Goal: Task Accomplishment & Management: Manage account settings

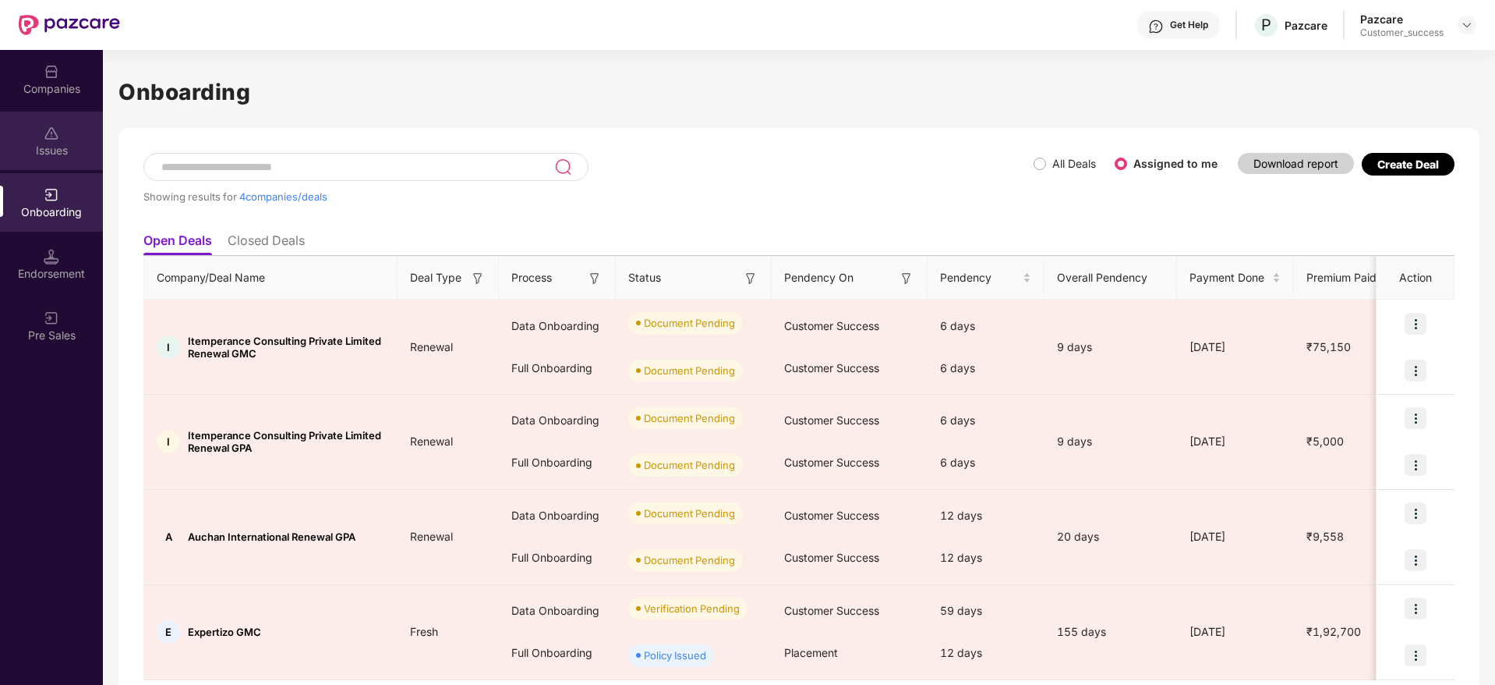
scroll to position [0, 2]
click at [19, 85] on div "Companies" at bounding box center [51, 89] width 103 height 16
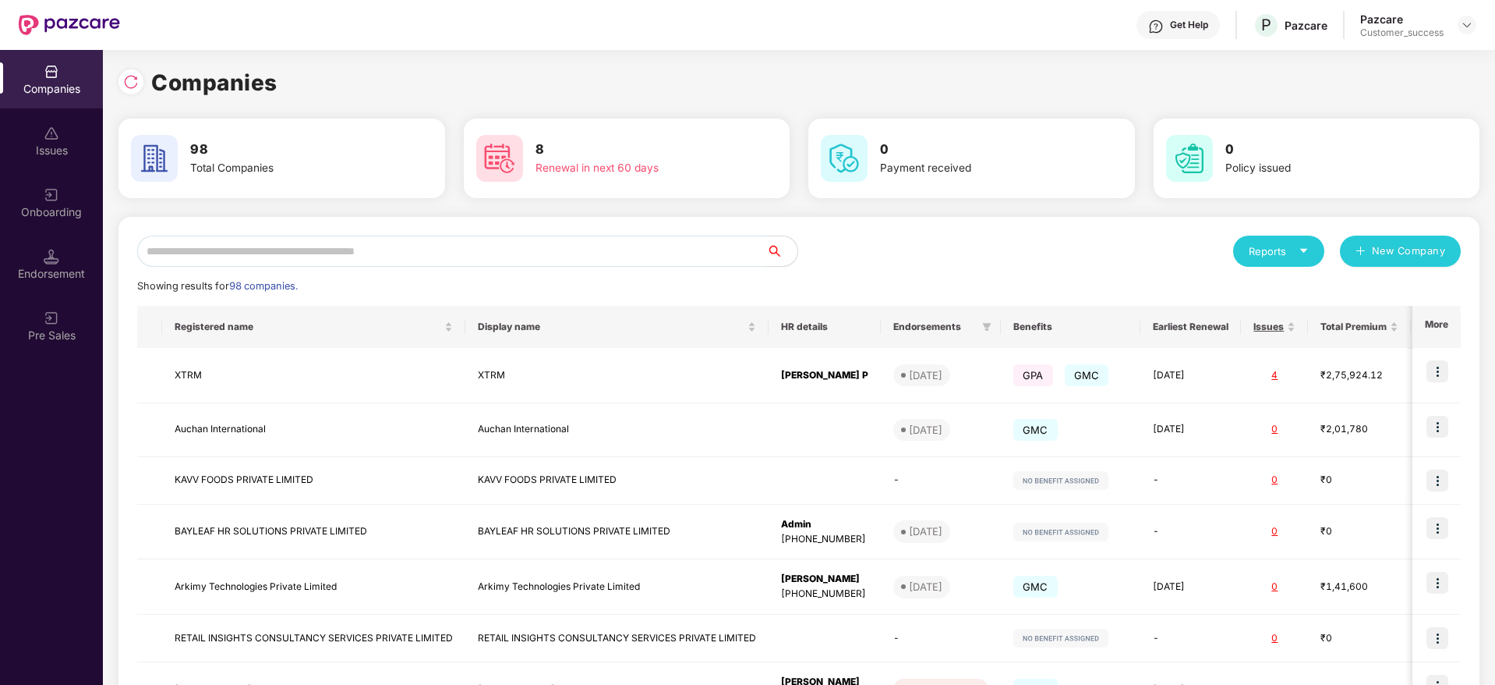
click at [281, 247] on input "text" at bounding box center [451, 250] width 629 height 31
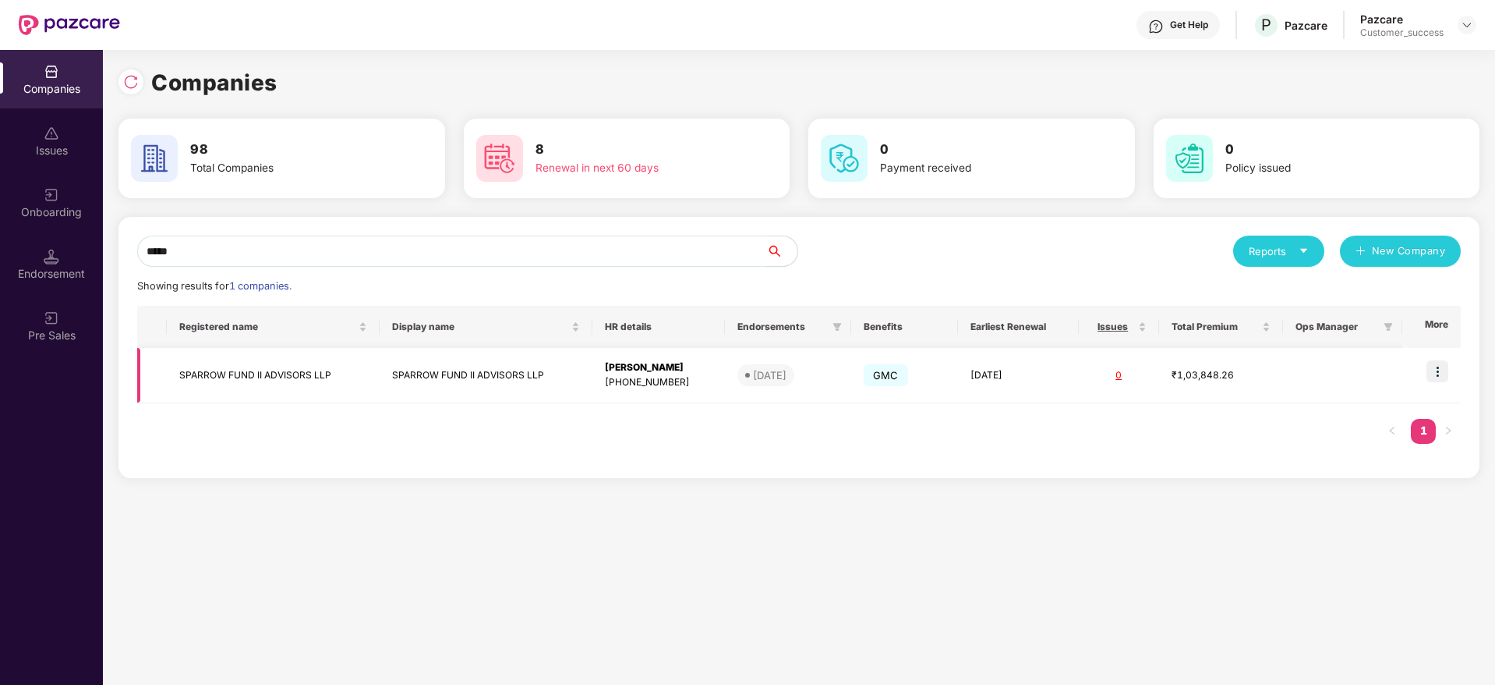
type input "*****"
click at [1438, 374] on img at bounding box center [1438, 371] width 22 height 22
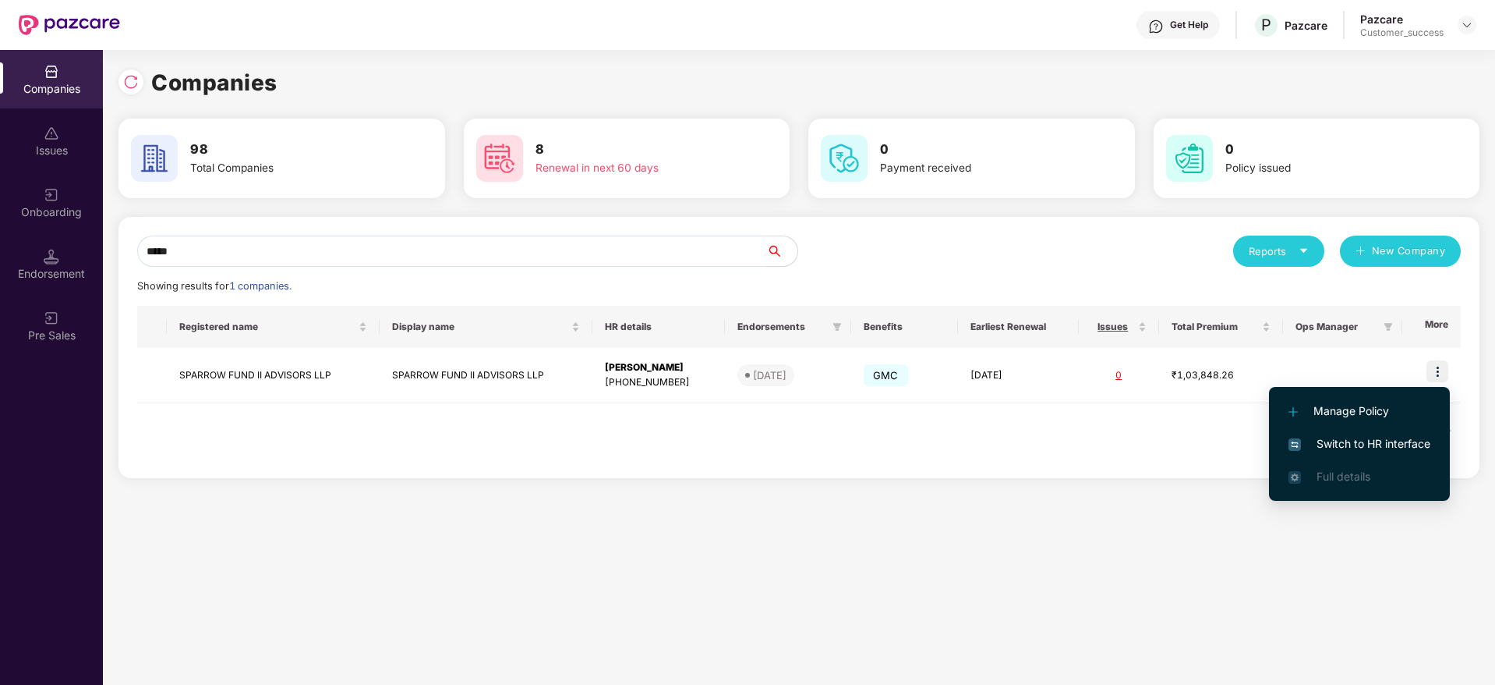
click at [1392, 437] on span "Switch to HR interface" at bounding box center [1360, 443] width 142 height 17
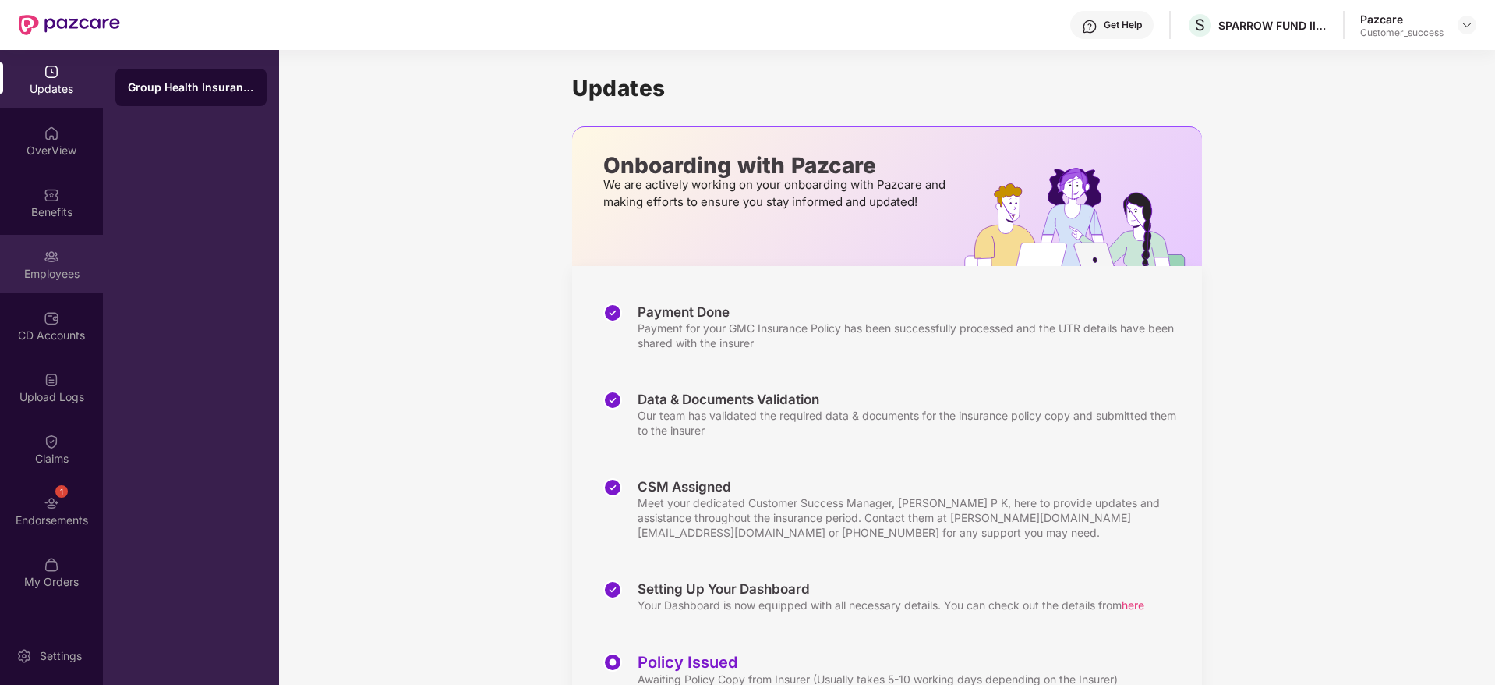
click at [55, 282] on div "Employees" at bounding box center [51, 264] width 103 height 58
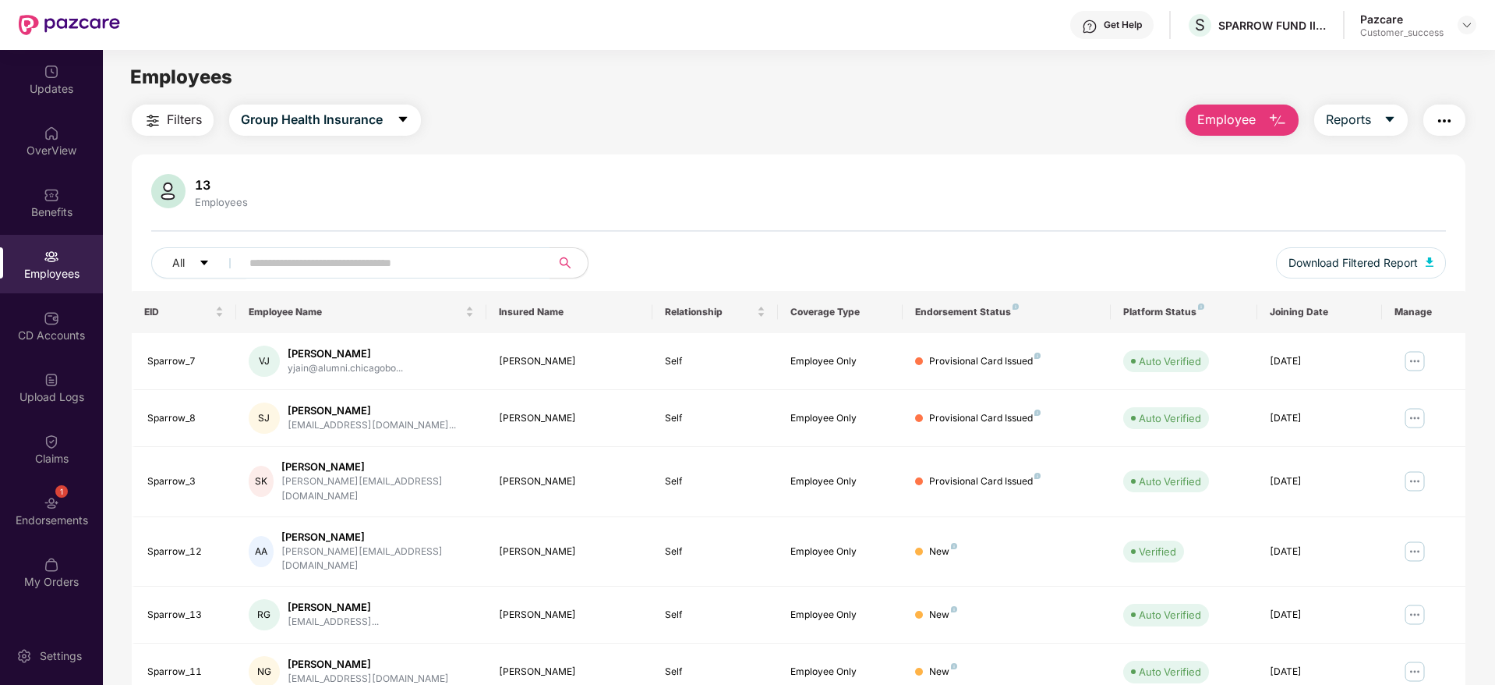
drag, startPoint x: 1469, startPoint y: 122, endPoint x: 1443, endPoint y: 126, distance: 26.0
click at [1443, 126] on div "Filters Group Health Insurance Employee Reports 13 Employees All Download Filte…" at bounding box center [799, 550] width 1392 height 893
click at [1443, 126] on img "button" at bounding box center [1444, 120] width 19 height 19
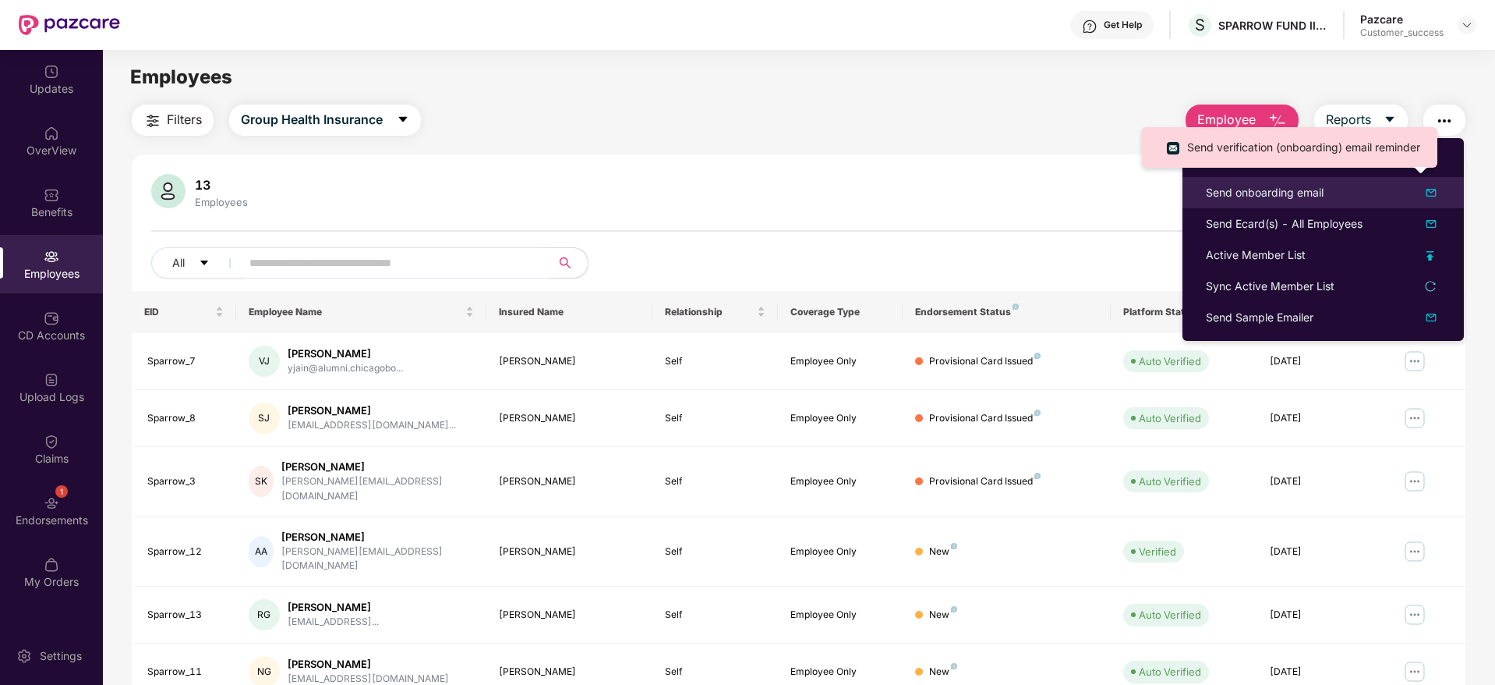
click at [1286, 191] on div "Send onboarding email" at bounding box center [1265, 192] width 118 height 17
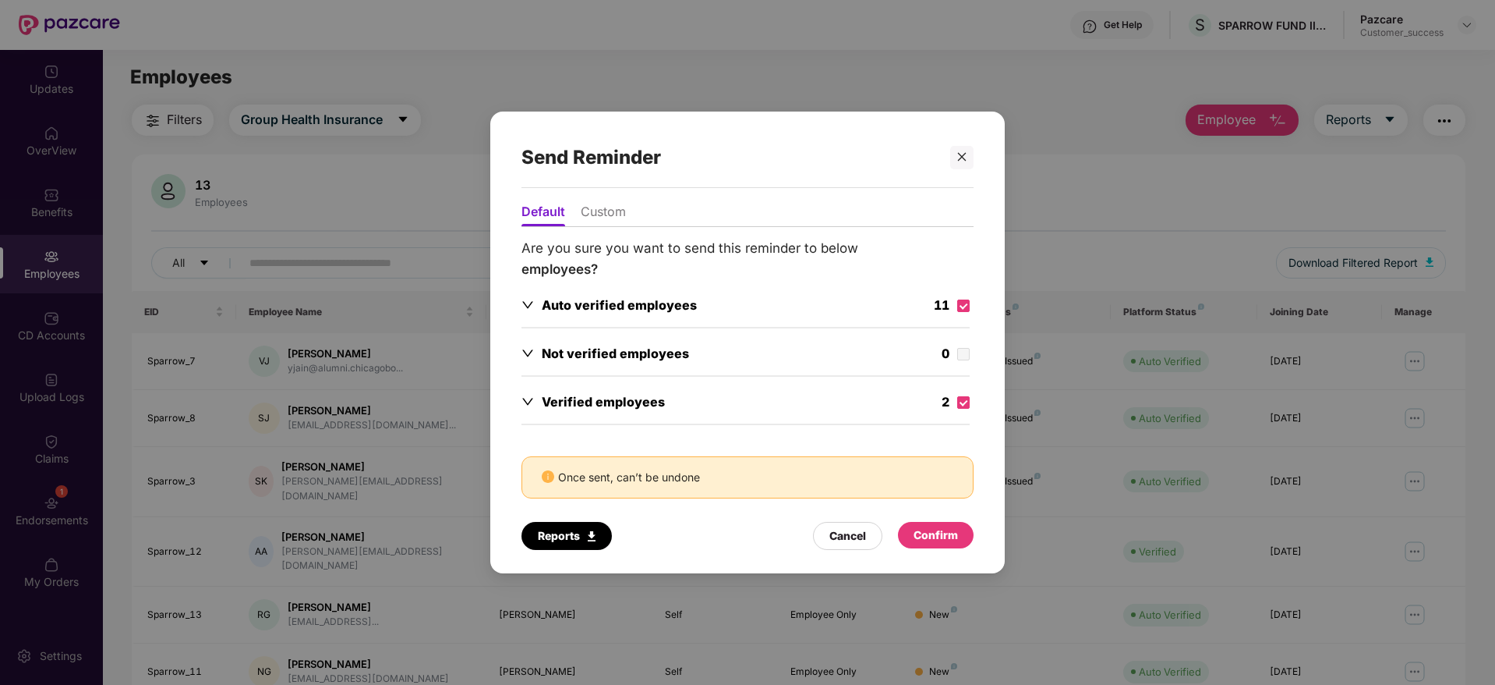
click at [930, 535] on div "Confirm" at bounding box center [936, 534] width 44 height 17
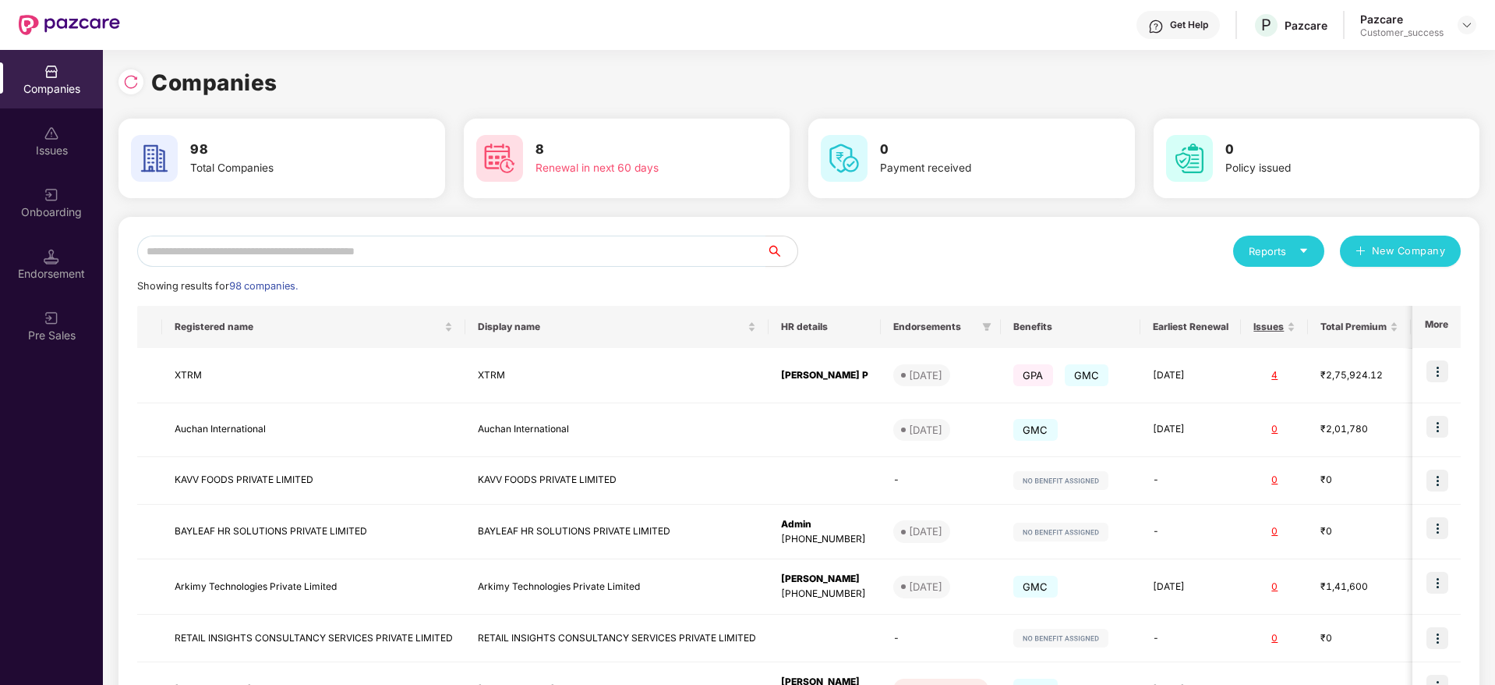
scroll to position [0, 2]
click at [265, 253] on input "text" at bounding box center [451, 250] width 629 height 31
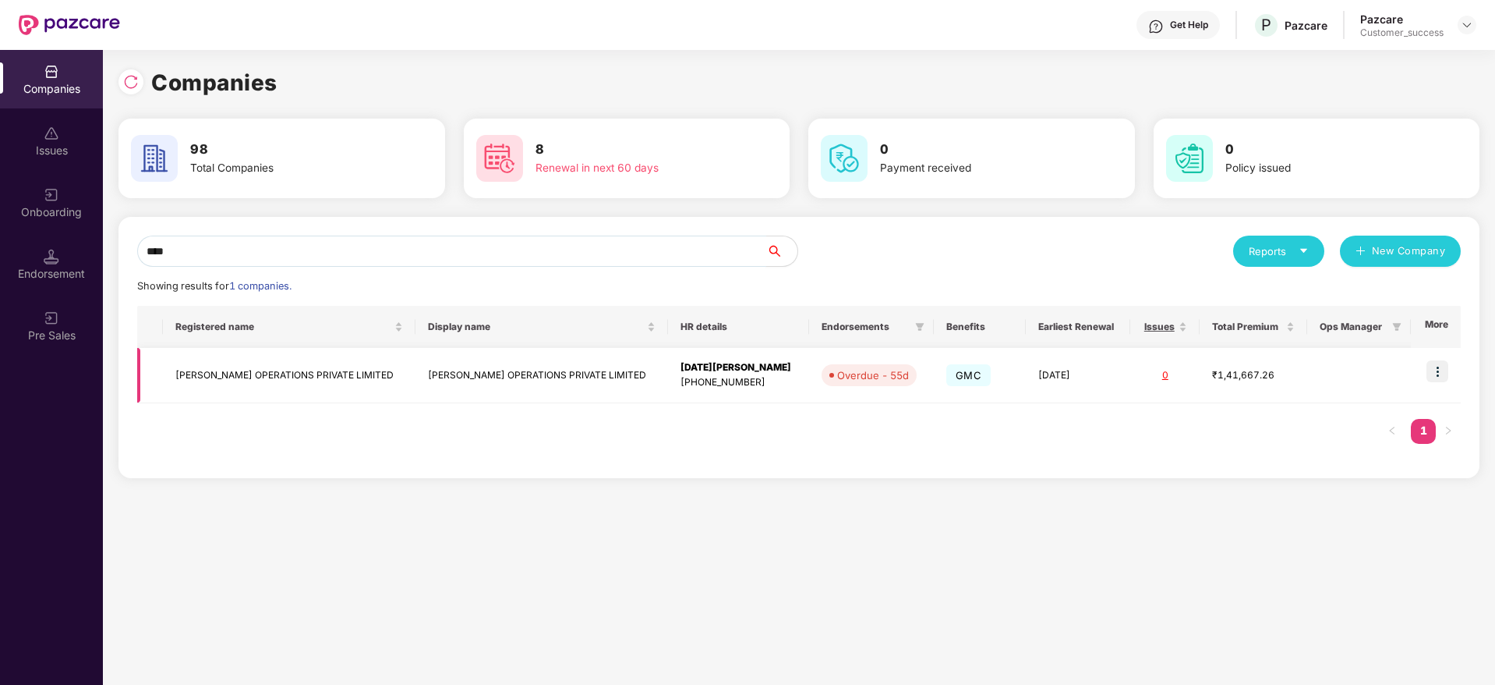
type input "****"
click at [1443, 377] on img at bounding box center [1438, 371] width 22 height 22
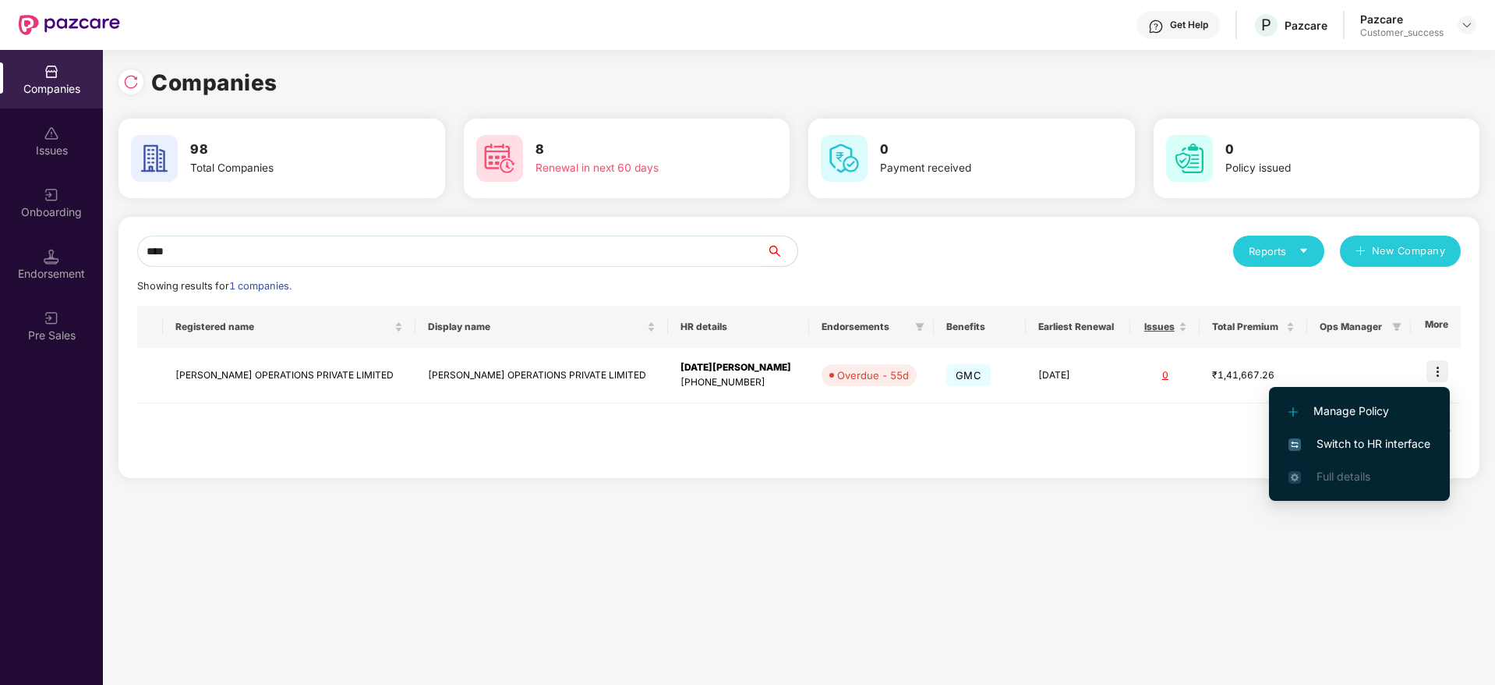
click at [1381, 449] on span "Switch to HR interface" at bounding box center [1360, 443] width 142 height 17
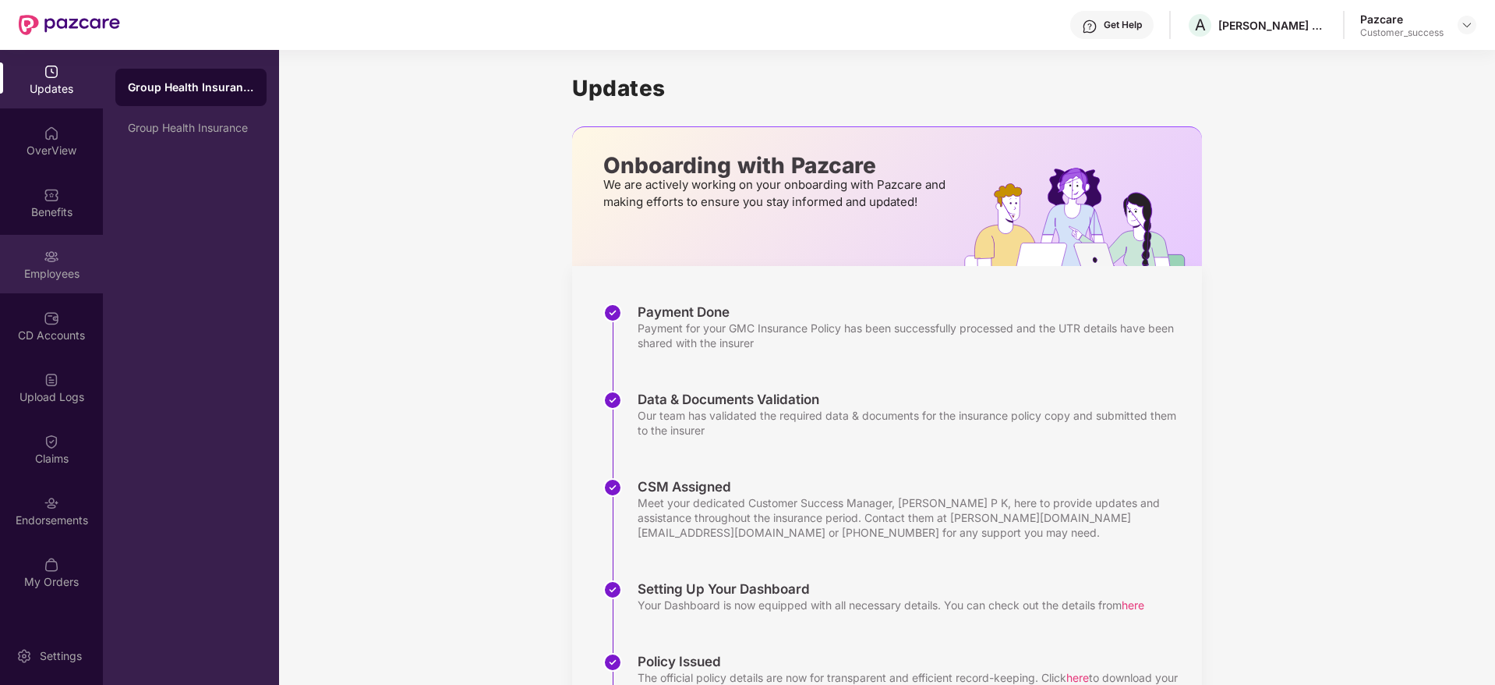
click at [58, 258] on img at bounding box center [52, 257] width 16 height 16
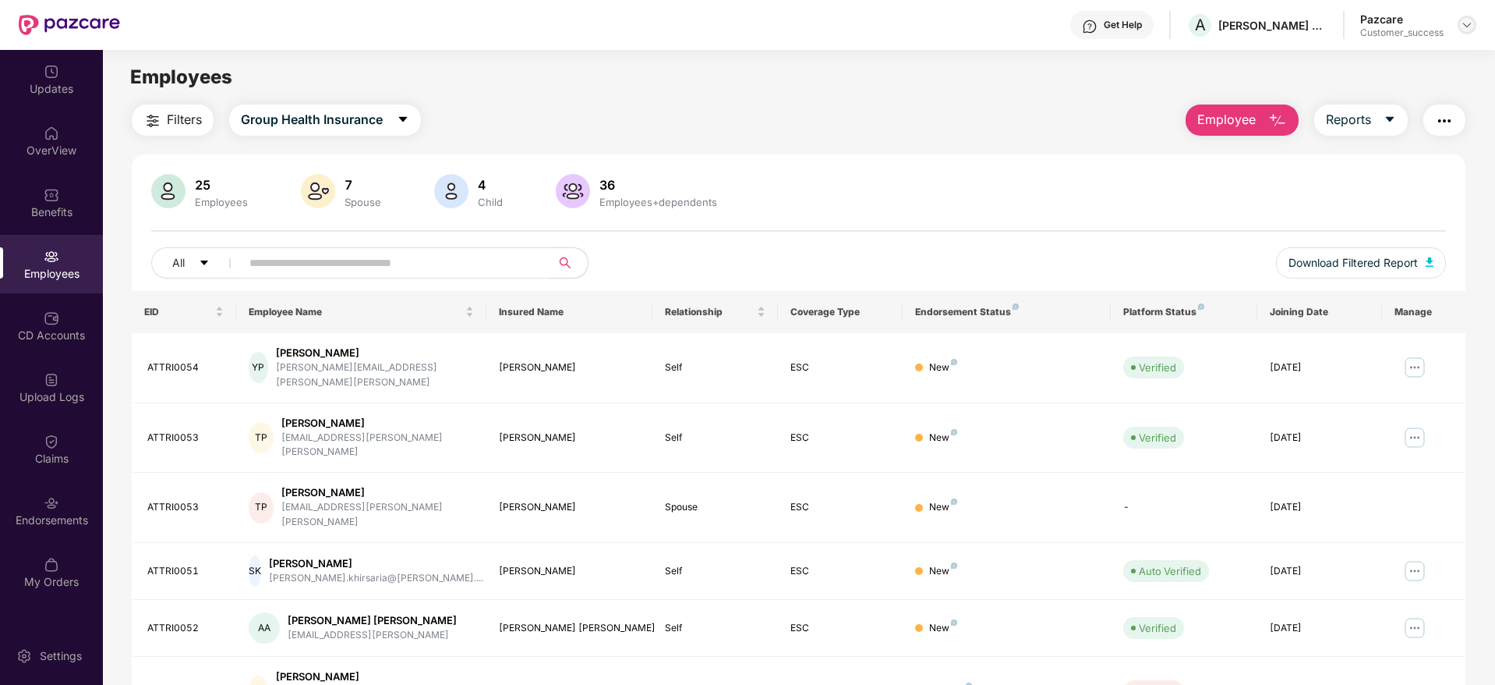
click at [1458, 26] on div at bounding box center [1467, 25] width 19 height 19
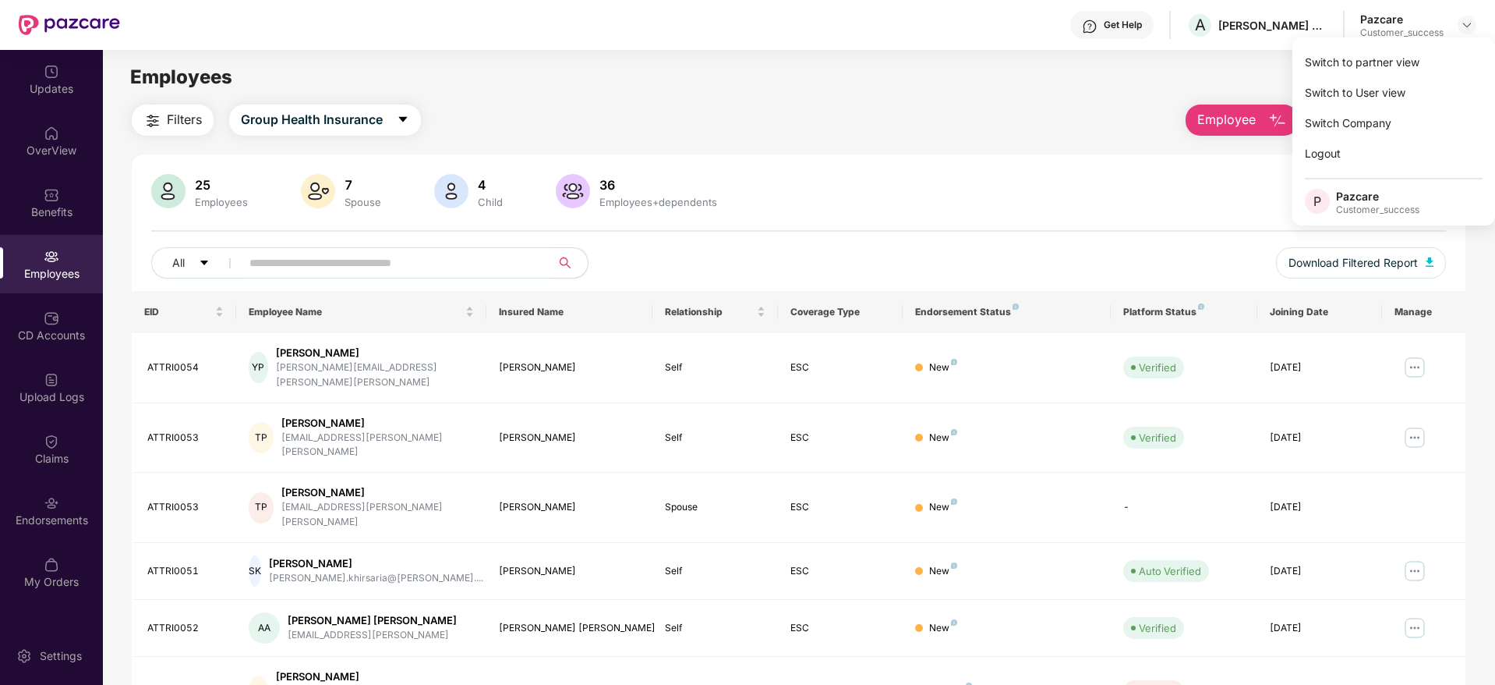
click at [1130, 23] on div "Get Help" at bounding box center [1123, 25] width 38 height 12
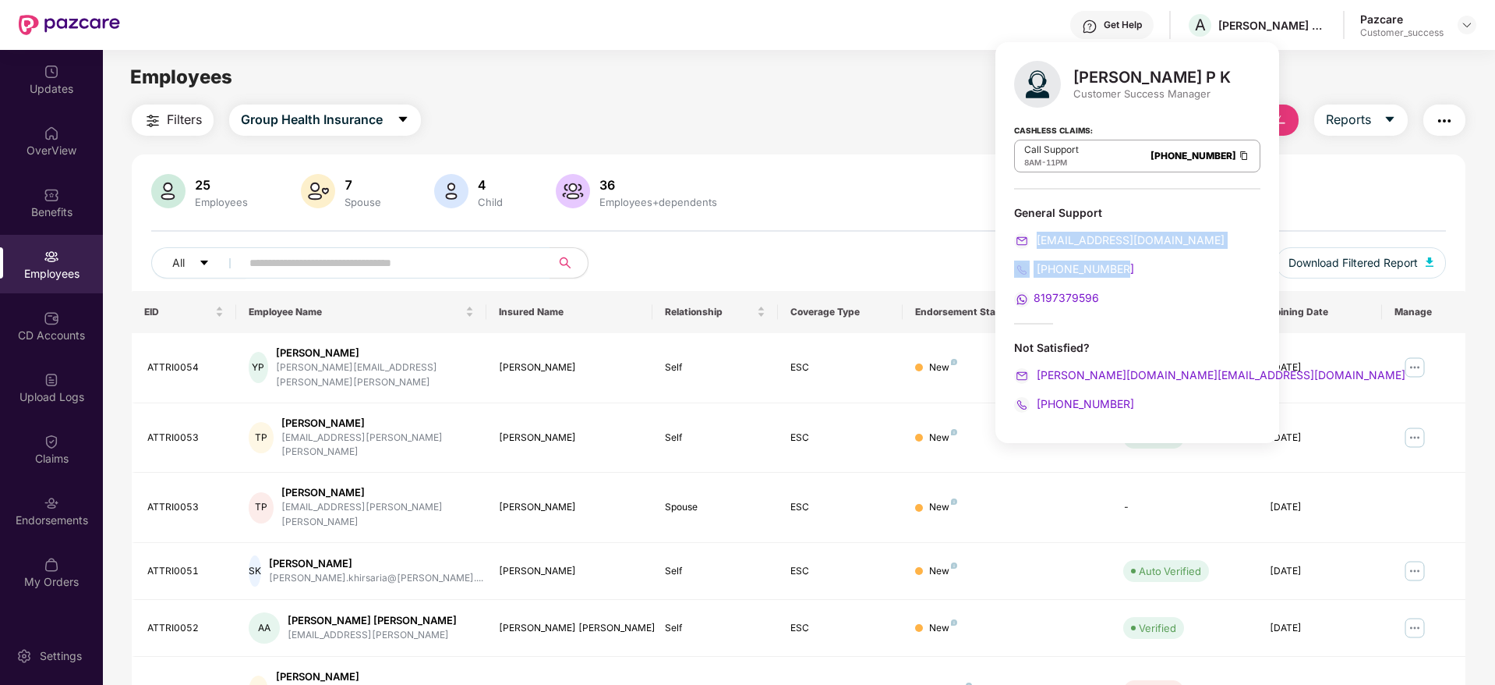
drag, startPoint x: 1035, startPoint y: 248, endPoint x: 1137, endPoint y: 257, distance: 101.8
click at [1137, 257] on div "General Support [EMAIL_ADDRESS][DOMAIN_NAME] [PHONE_NUMBER] 8197379596" at bounding box center [1137, 256] width 246 height 102
copy div "[EMAIL_ADDRESS][DOMAIN_NAME] [PHONE_NUMBER]"
